Goal: Use online tool/utility: Utilize a website feature to perform a specific function

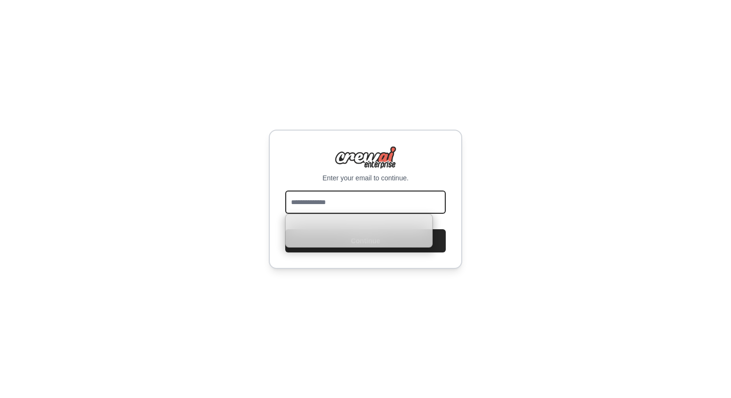
click at [295, 194] on input "email" at bounding box center [365, 202] width 161 height 23
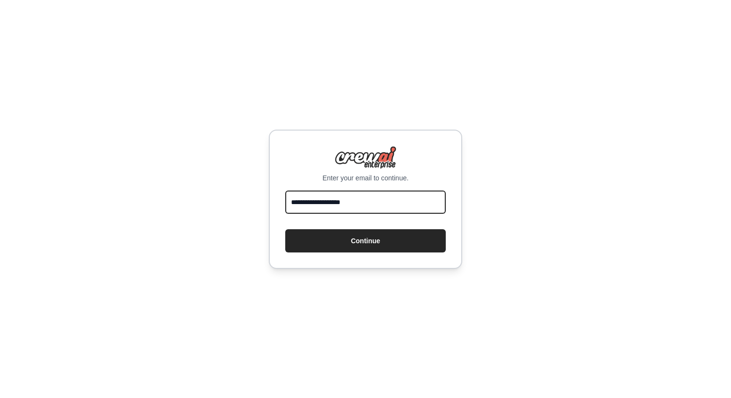
type input "**********"
click at [285, 229] on button "Continue" at bounding box center [365, 240] width 161 height 23
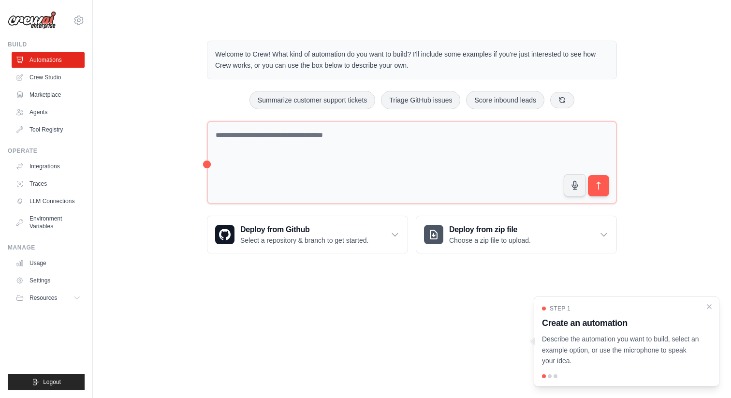
click at [150, 114] on div "Welcome to Crew! What kind of automation do you want to build? I'll include som…" at bounding box center [411, 147] width 607 height 244
click at [50, 77] on link "Crew Studio" at bounding box center [49, 77] width 73 height 15
click at [44, 77] on link "Crew Studio" at bounding box center [49, 77] width 73 height 15
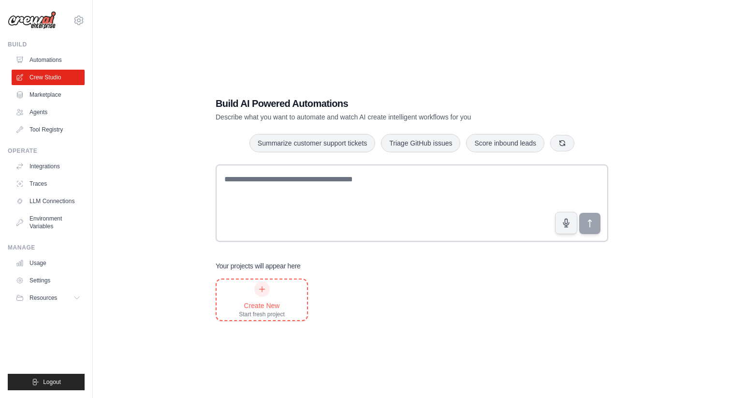
click at [254, 282] on div "Create New Start fresh project" at bounding box center [262, 299] width 46 height 37
click at [263, 296] on div "Create New Start fresh project" at bounding box center [262, 299] width 46 height 37
